Goal: Information Seeking & Learning: Learn about a topic

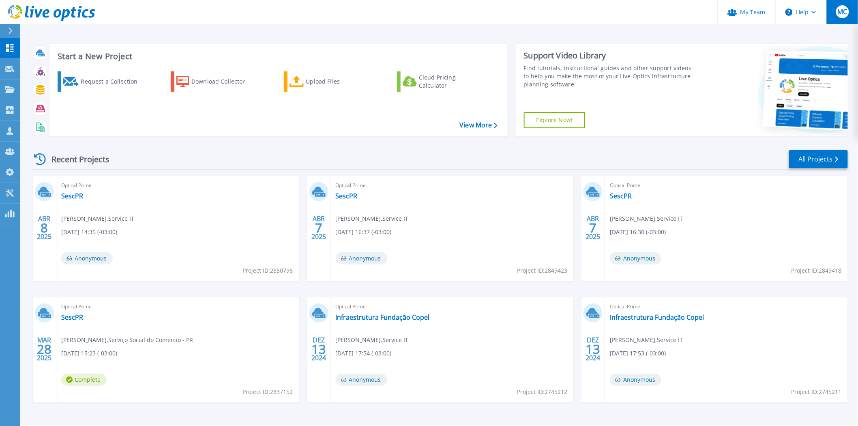
click at [848, 13] on div "MC" at bounding box center [842, 11] width 13 height 13
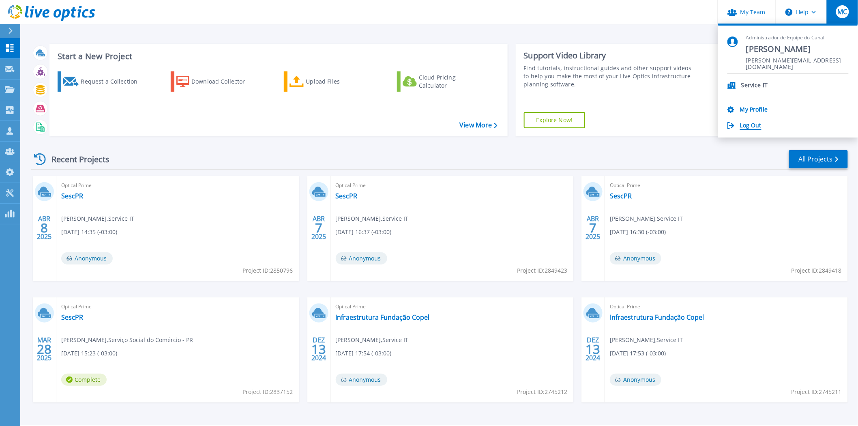
click at [757, 126] on link "Log Out" at bounding box center [750, 126] width 21 height 8
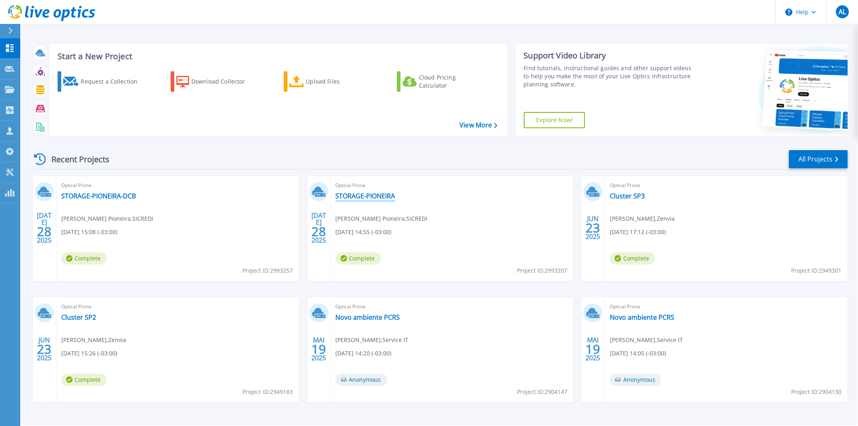
click at [375, 196] on link "STORAGE-PIONEIRA" at bounding box center [366, 196] width 60 height 8
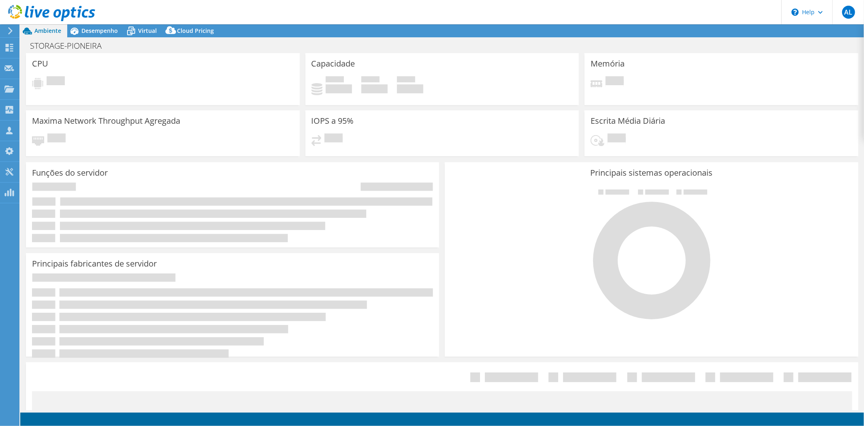
select select "USD"
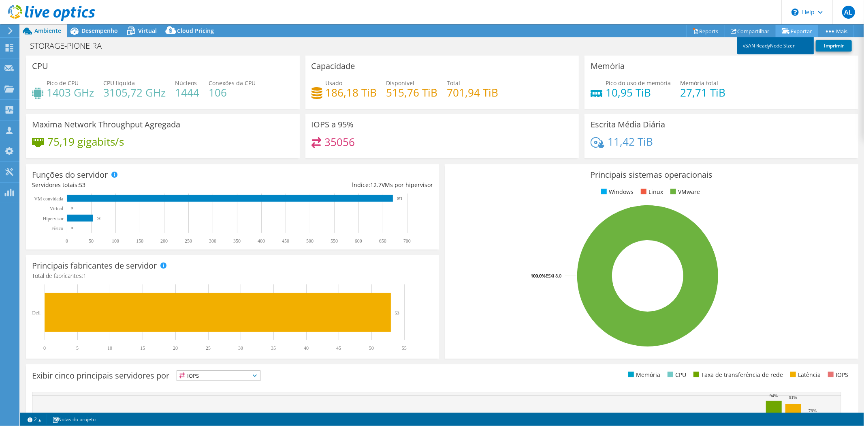
click at [767, 45] on link "vSAN ReadyNode Sizer" at bounding box center [776, 45] width 77 height 17
click at [107, 30] on span "Desempenho" at bounding box center [99, 31] width 36 height 8
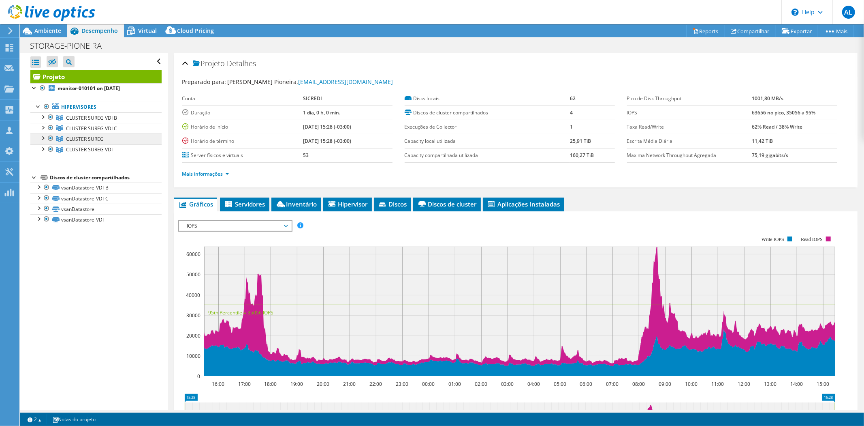
click at [96, 121] on span "CLUSTER SUREG" at bounding box center [91, 117] width 51 height 7
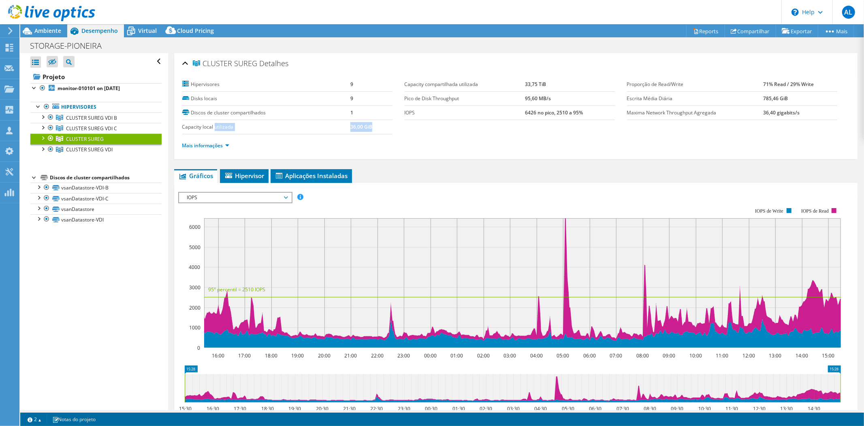
drag, startPoint x: 215, startPoint y: 128, endPoint x: 370, endPoint y: 130, distance: 154.8
click at [370, 130] on tr "Capacity local utilizada 36,00 GiB" at bounding box center [287, 127] width 210 height 14
drag, startPoint x: 422, startPoint y: 84, endPoint x: 544, endPoint y: 88, distance: 121.6
click at [544, 88] on tr "Capacity compartilhada utilizada 33,75 TiB" at bounding box center [510, 84] width 210 height 14
click at [43, 148] on div at bounding box center [42, 148] width 8 height 8
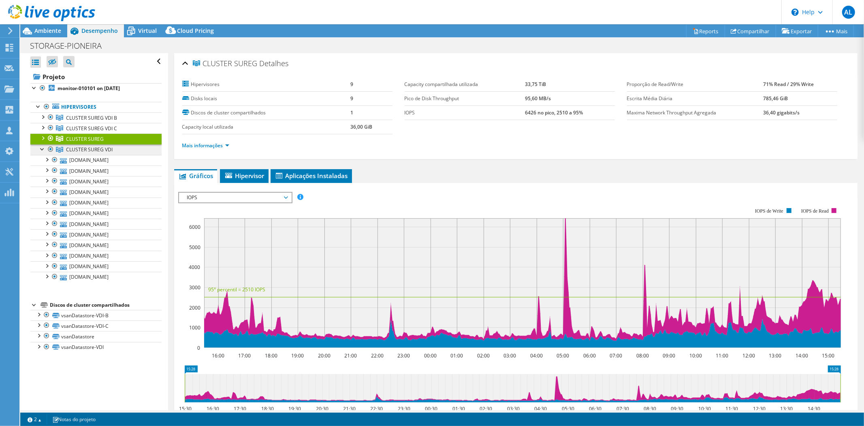
click at [97, 121] on span "CLUSTER SUREG VDI" at bounding box center [91, 117] width 51 height 7
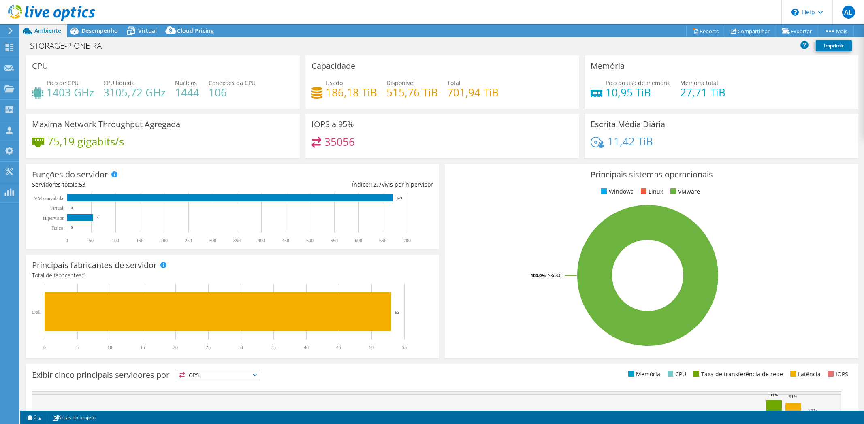
select select "USD"
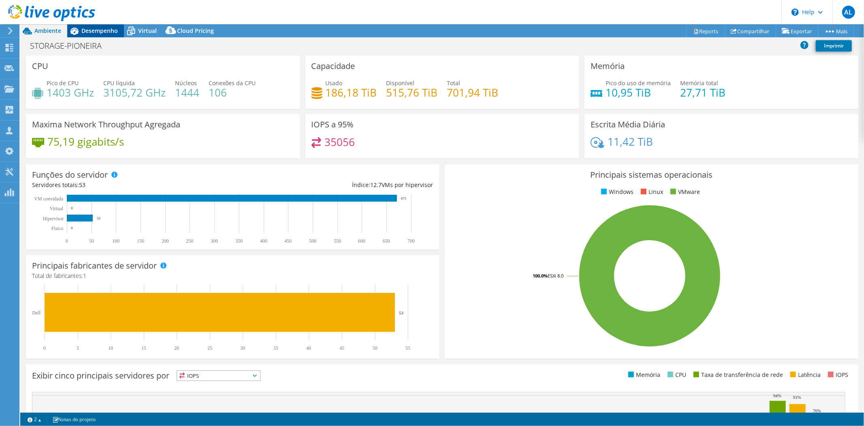
click at [87, 28] on span "Desempenho" at bounding box center [99, 31] width 36 height 8
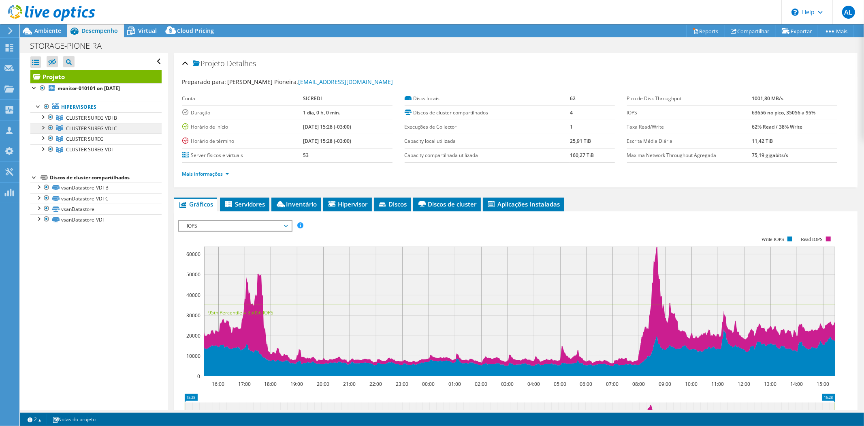
click at [81, 121] on span "CLUSTER SUREG VDI C" at bounding box center [91, 117] width 51 height 7
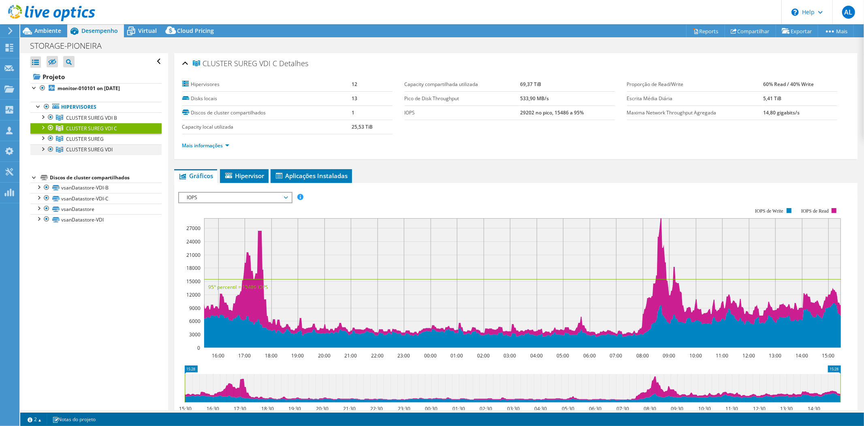
click at [42, 149] on div at bounding box center [42, 148] width 8 height 8
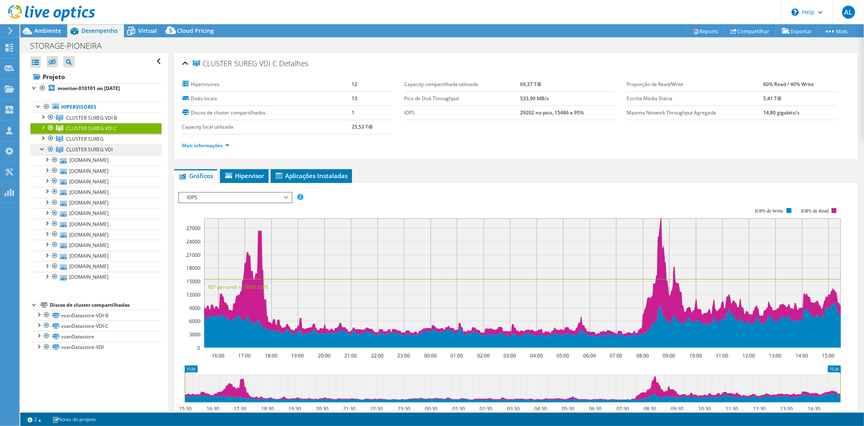
click at [96, 121] on span "CLUSTER SUREG VDI" at bounding box center [91, 117] width 51 height 7
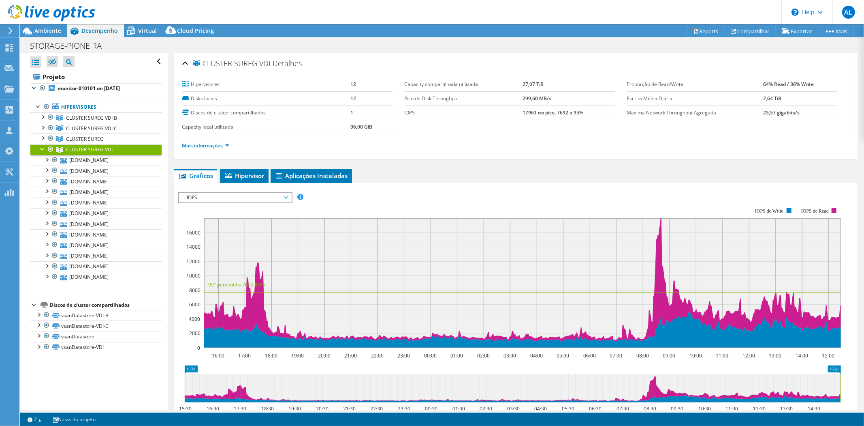
click at [220, 147] on link "Mais informações" at bounding box center [205, 145] width 47 height 7
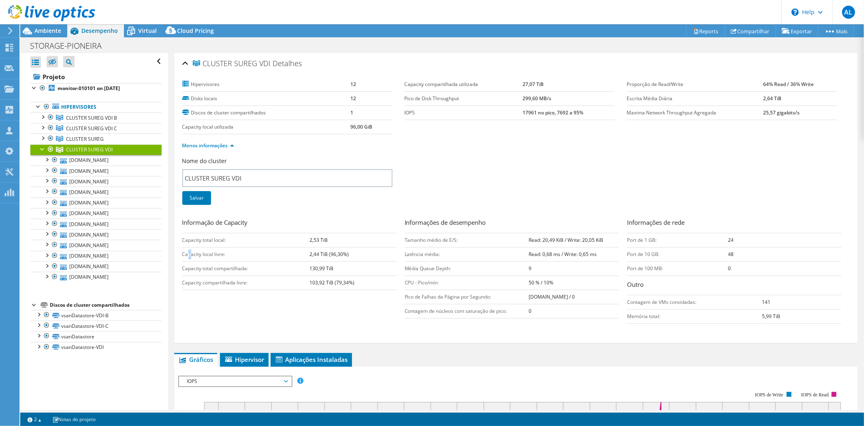
click at [190, 248] on td "Capacity local livre:" at bounding box center [246, 254] width 128 height 14
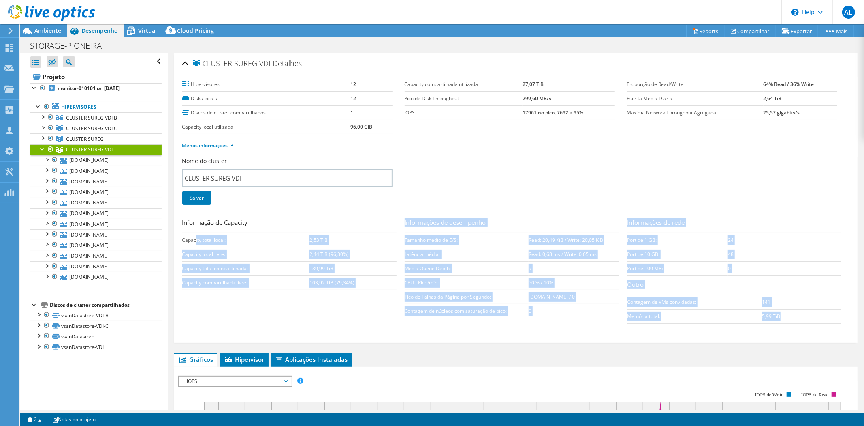
drag, startPoint x: 195, startPoint y: 235, endPoint x: 788, endPoint y: 317, distance: 598.9
click at [788, 317] on div "Informação de Capacity Capacity total local: 2,53 TiB Capacity local livre: 2,4…" at bounding box center [515, 273] width 667 height 110
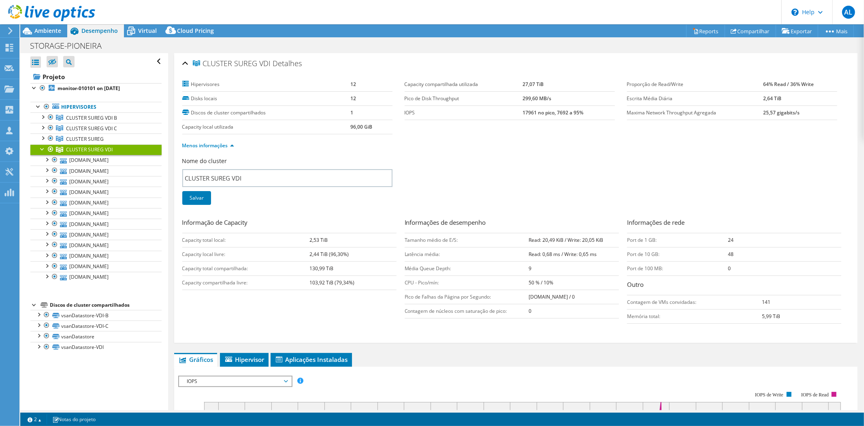
click at [40, 148] on div at bounding box center [42, 148] width 8 height 8
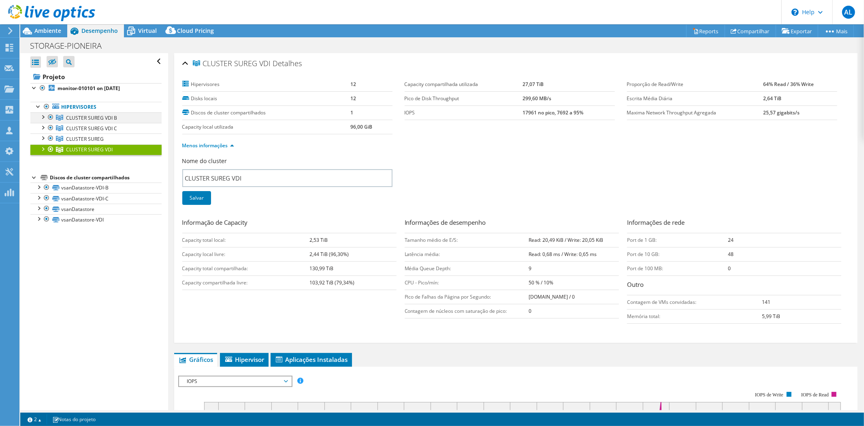
click at [41, 115] on div at bounding box center [42, 116] width 8 height 8
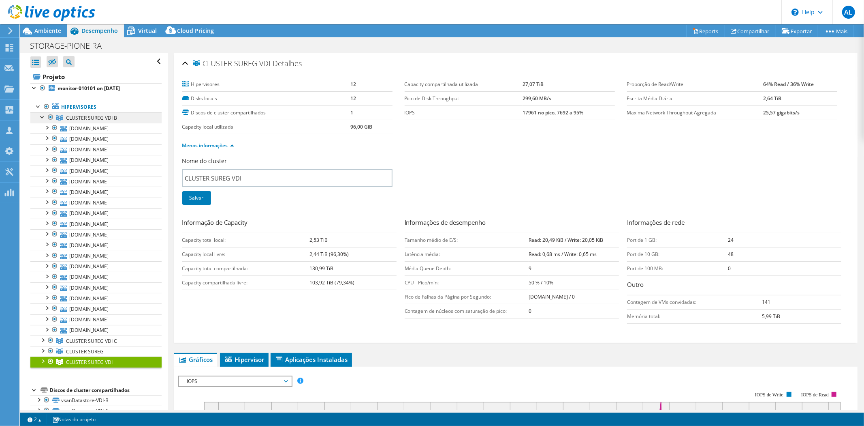
click at [84, 118] on span "CLUSTER SUREG VDI B" at bounding box center [91, 117] width 51 height 7
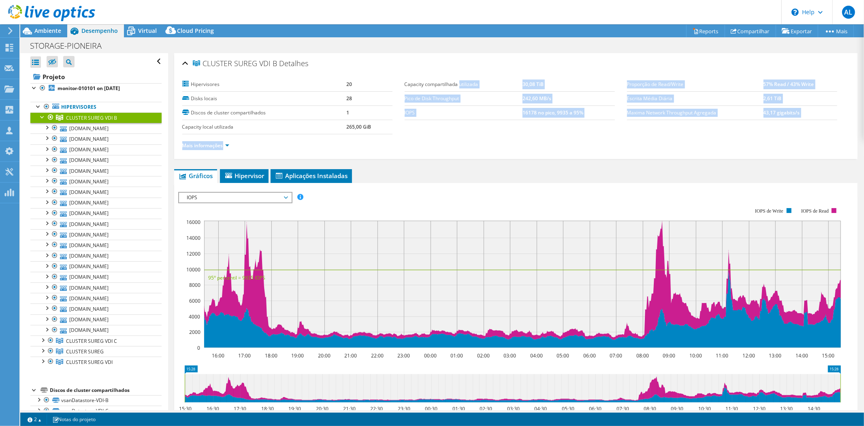
drag, startPoint x: 489, startPoint y: 75, endPoint x: 457, endPoint y: 79, distance: 32.3
click at [457, 79] on div "Hipervisores 20 Disks locais 28 Discos de cluster compartilhados 1 Capacity loc…" at bounding box center [515, 115] width 667 height 84
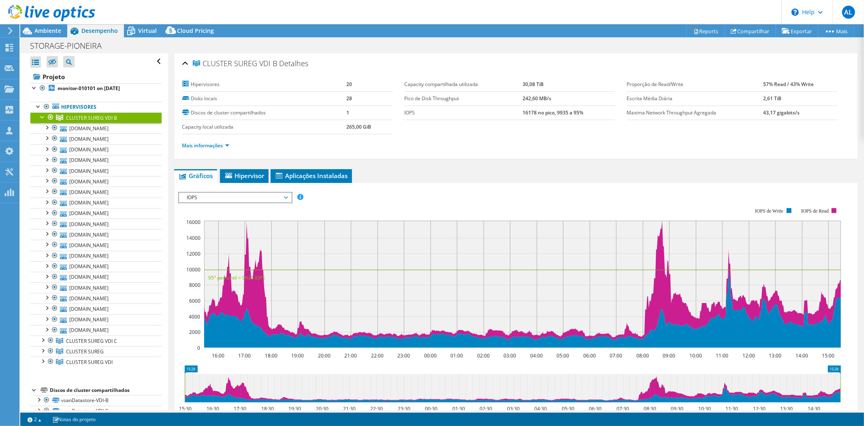
drag, startPoint x: 446, startPoint y: 146, endPoint x: 407, endPoint y: 146, distance: 38.5
click at [440, 146] on ul "Mais informações" at bounding box center [515, 144] width 667 height 11
click at [216, 143] on link "Mais informações" at bounding box center [205, 145] width 47 height 7
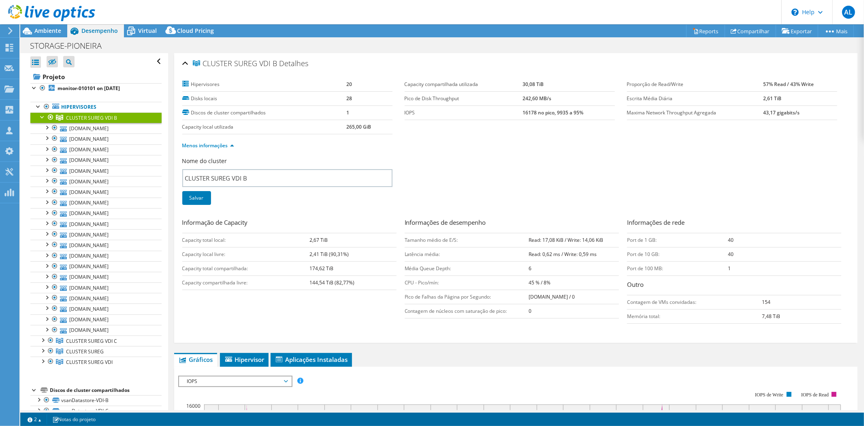
click at [41, 119] on div at bounding box center [42, 116] width 8 height 8
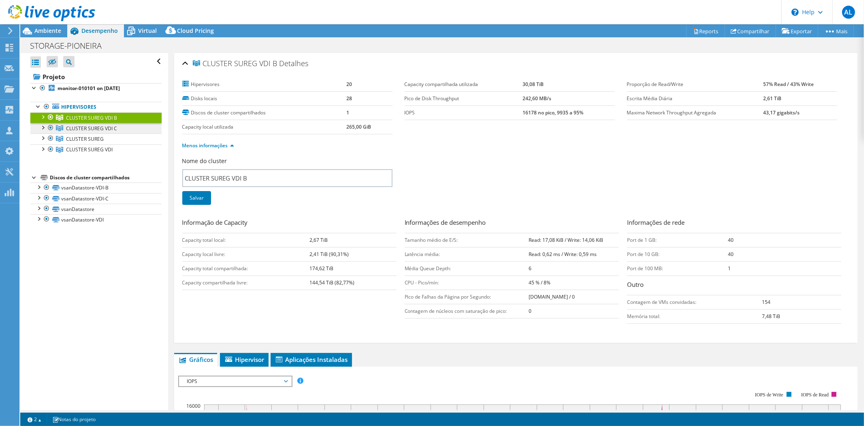
click at [93, 121] on span "CLUSTER SUREG VDI C" at bounding box center [91, 117] width 51 height 7
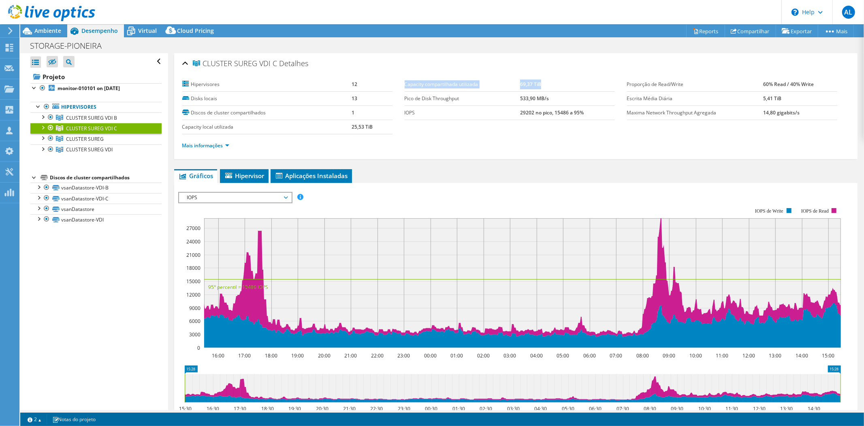
drag, startPoint x: 402, startPoint y: 79, endPoint x: 558, endPoint y: 82, distance: 155.2
click at [558, 82] on tr "Capacity compartilhada utilizada 69,37 TiB" at bounding box center [510, 84] width 210 height 14
click at [95, 121] on span "CLUSTER SUREG" at bounding box center [91, 117] width 51 height 7
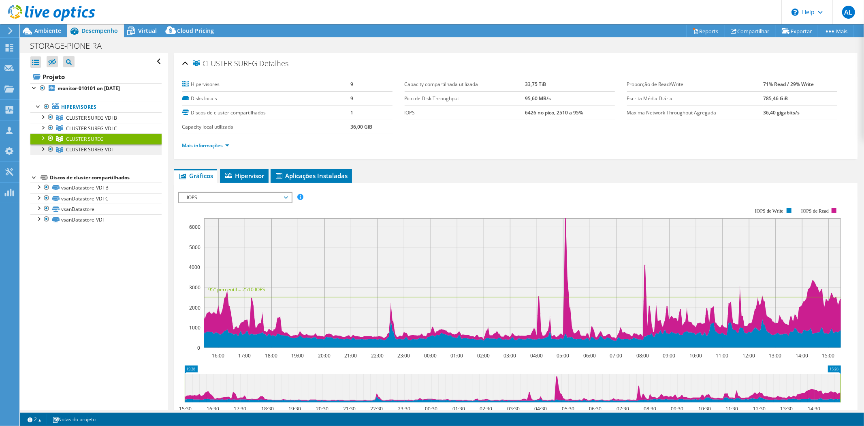
click at [93, 123] on link "CLUSTER SUREG VDI" at bounding box center [95, 117] width 131 height 11
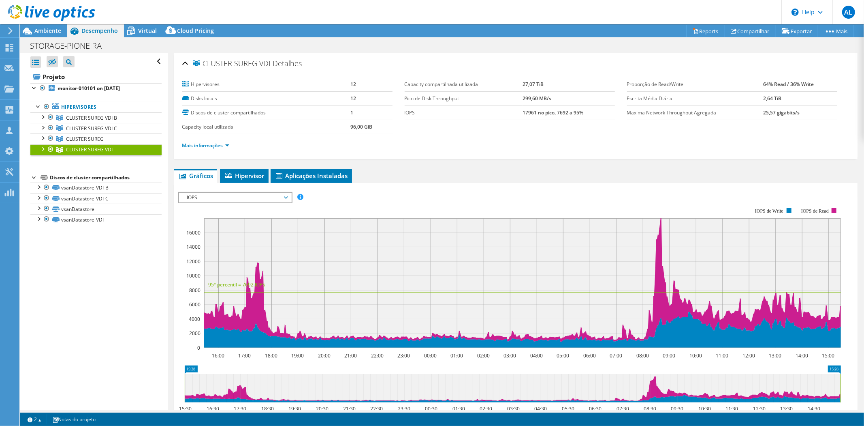
click at [534, 145] on ul "Mais informações" at bounding box center [515, 144] width 667 height 11
click at [43, 148] on div at bounding box center [42, 148] width 8 height 8
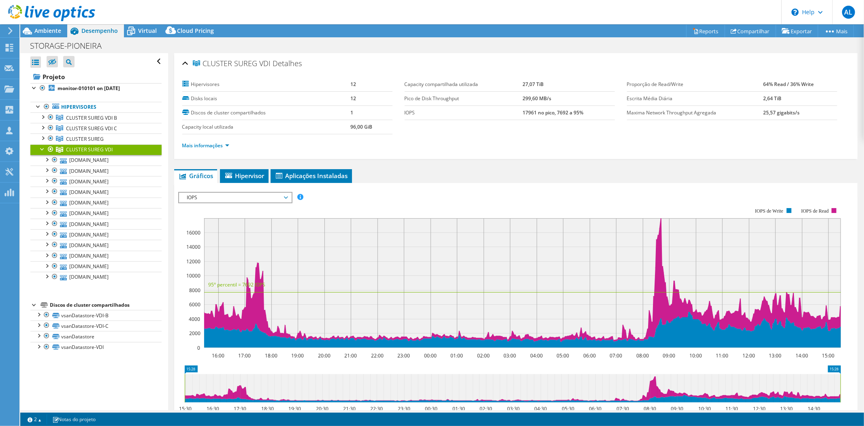
click at [40, 148] on div at bounding box center [42, 148] width 8 height 8
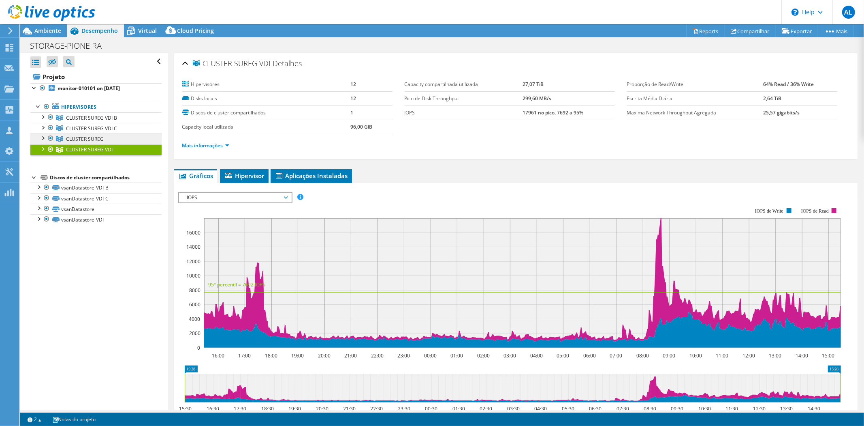
click at [88, 121] on span "CLUSTER SUREG" at bounding box center [91, 117] width 51 height 7
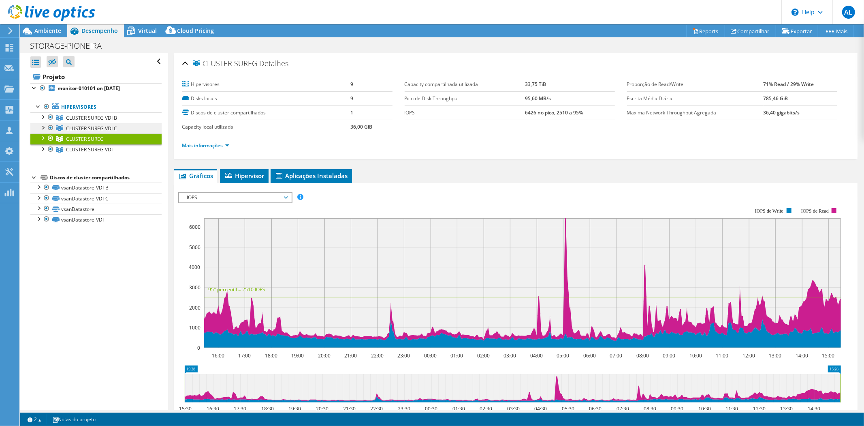
click at [93, 121] on span "CLUSTER SUREG VDI C" at bounding box center [91, 117] width 51 height 7
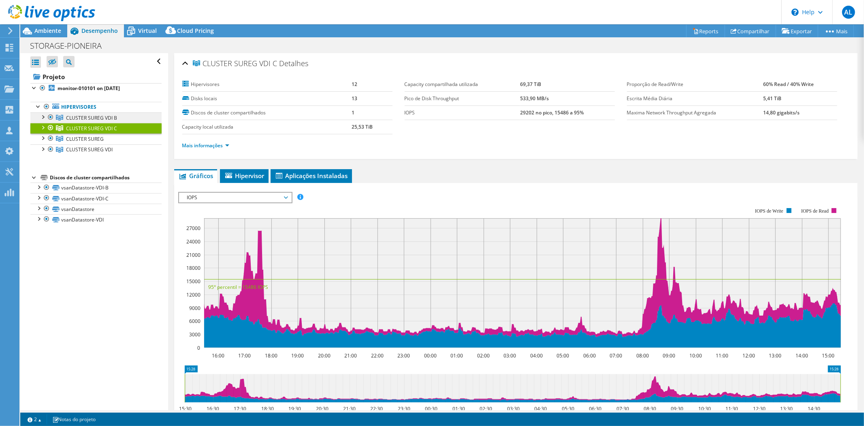
click at [103, 116] on span "CLUSTER SUREG VDI B" at bounding box center [91, 117] width 51 height 7
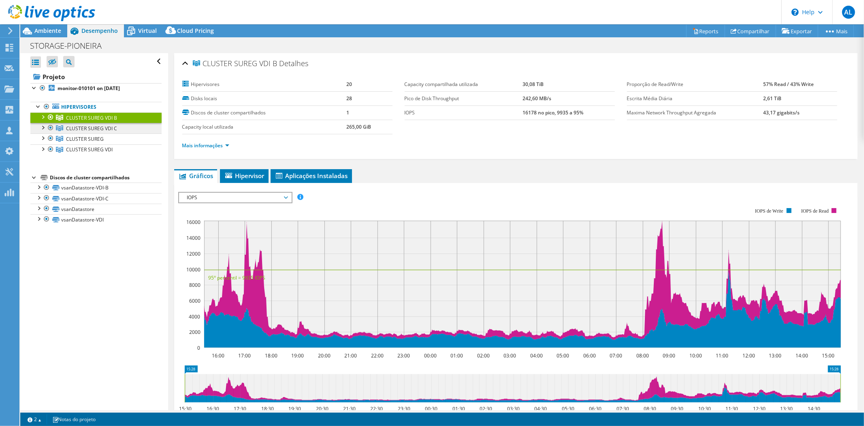
click at [101, 121] on span "CLUSTER SUREG VDI C" at bounding box center [91, 117] width 51 height 7
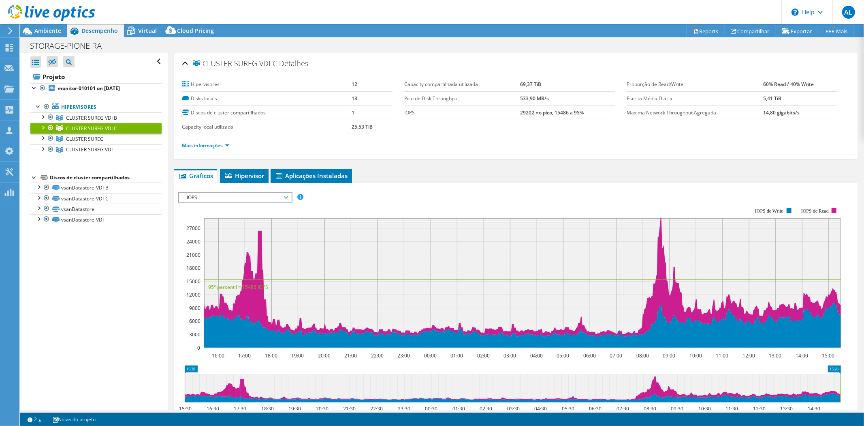
click at [109, 252] on div "Abrir Todos Fechar Todos Ocultar nós excluídos Filtro de árvore do projeto" at bounding box center [94, 231] width 148 height 357
click at [109, 288] on div "Abrir Todos Fechar Todos Ocultar nós excluídos Filtro de árvore do projeto" at bounding box center [94, 231] width 148 height 357
click at [49, 29] on span "Ambiente" at bounding box center [47, 31] width 27 height 8
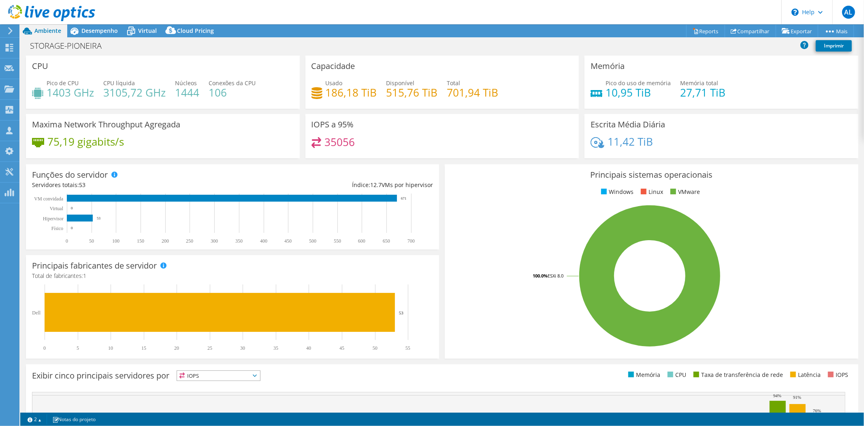
click at [11, 30] on use at bounding box center [10, 30] width 4 height 7
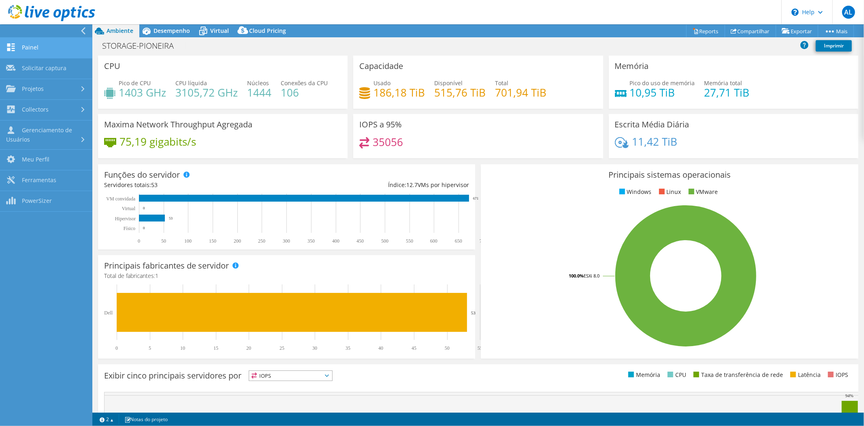
click at [44, 47] on link "Painel" at bounding box center [46, 48] width 92 height 21
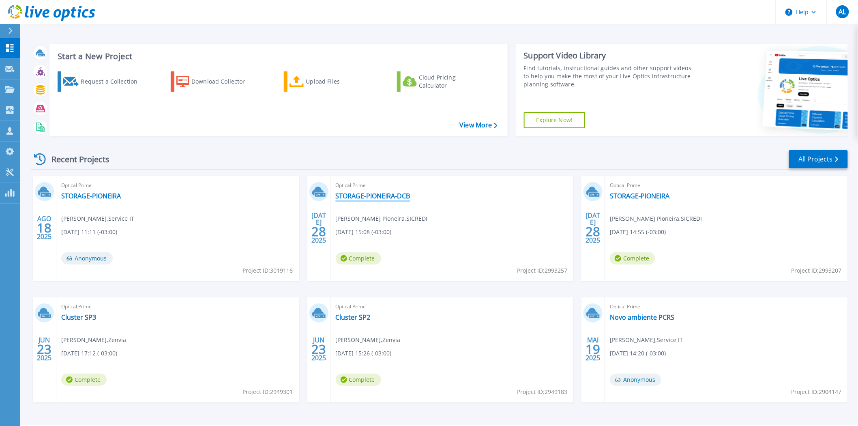
click at [379, 195] on link "STORAGE-PIONEIRA-DCB" at bounding box center [373, 196] width 75 height 8
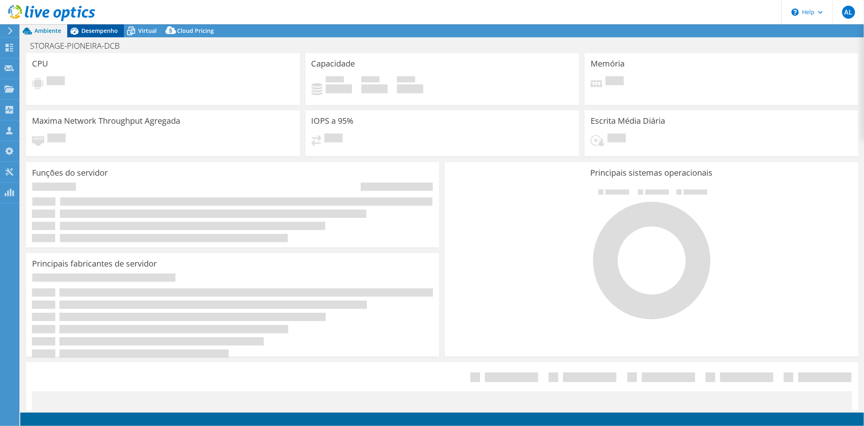
select select "USD"
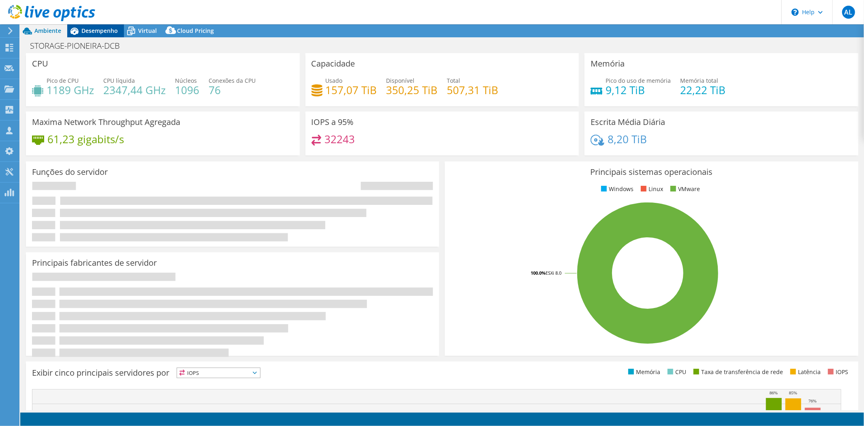
click at [96, 30] on span "Desempenho" at bounding box center [99, 31] width 36 height 8
